Goal: Task Accomplishment & Management: Use online tool/utility

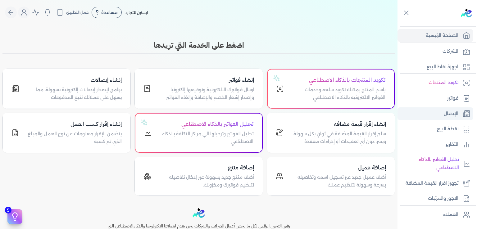
click at [429, 116] on link "الإيصال" at bounding box center [436, 113] width 76 height 13
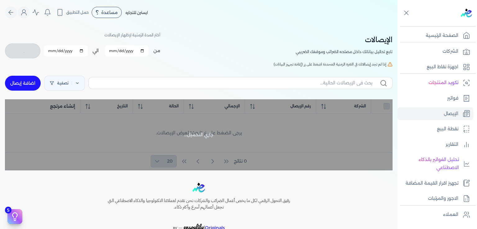
click at [30, 86] on link "اضافة إيصال" at bounding box center [23, 83] width 36 height 15
select select
select select "EGP"
select select "EGS"
select select "B"
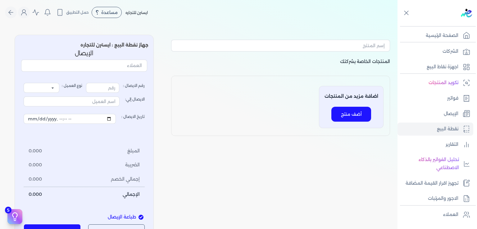
select select
select select "EGP"
select select "EGS"
select select "B"
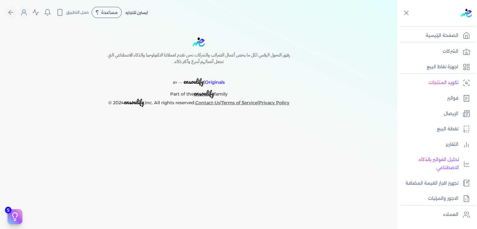
select select
select select "EGP"
select select "EGS"
select select "B"
select select
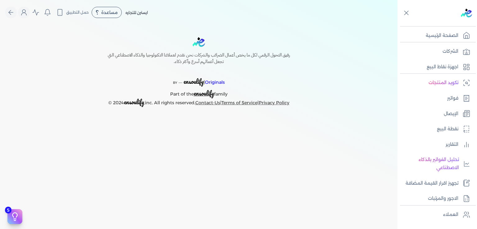
select select "EGP"
select select "EGS"
select select "B"
